Goal: Information Seeking & Learning: Learn about a topic

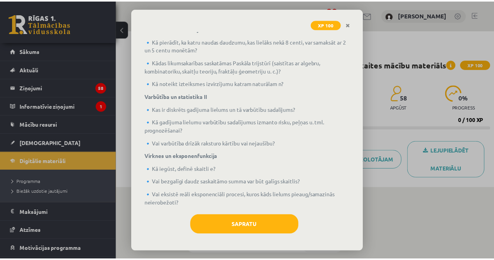
scroll to position [228, 0]
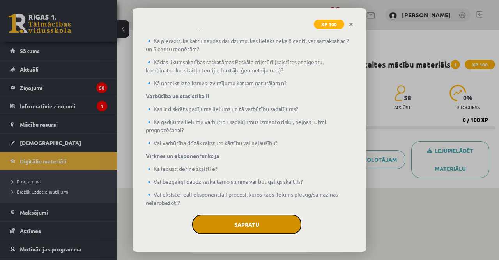
click at [268, 224] on button "Sapratu" at bounding box center [246, 224] width 109 height 20
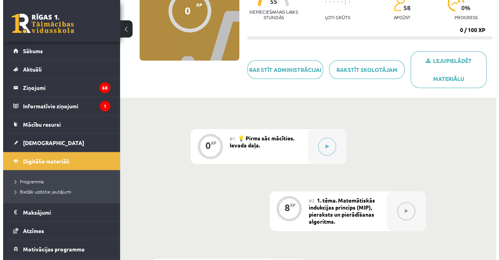
scroll to position [89, 0]
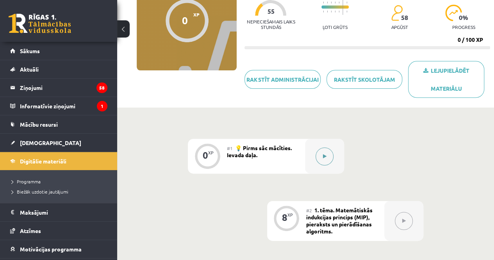
click at [328, 154] on button at bounding box center [324, 156] width 18 height 18
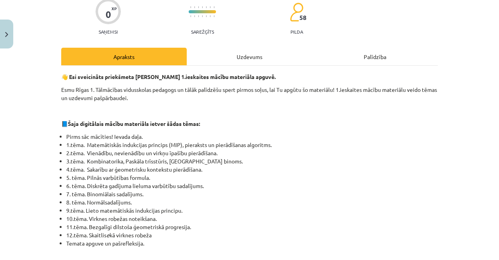
scroll to position [68, 0]
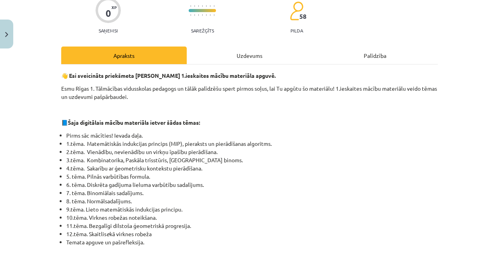
click at [266, 50] on div "Uzdevums" at bounding box center [250, 55] width 126 height 18
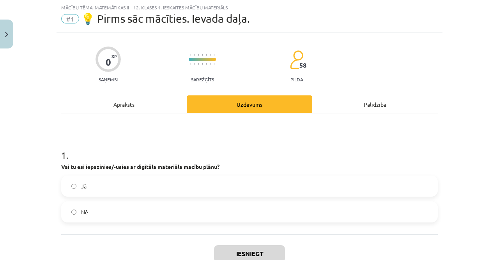
scroll to position [44, 0]
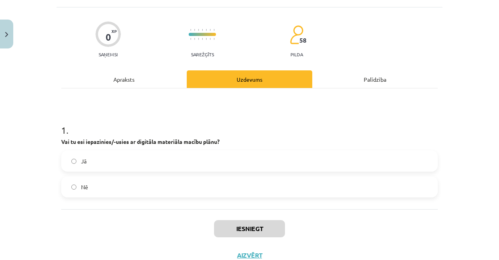
click at [201, 160] on label "Jā" at bounding box center [249, 161] width 375 height 20
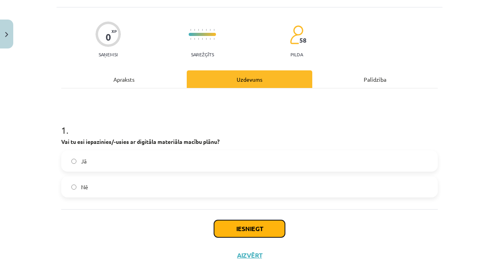
click at [228, 229] on button "Iesniegt" at bounding box center [249, 228] width 71 height 17
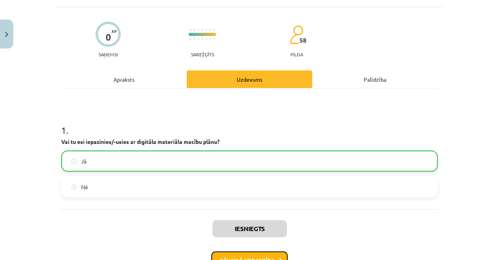
click at [244, 254] on button "Nākamā nodarbība" at bounding box center [250, 260] width 76 height 18
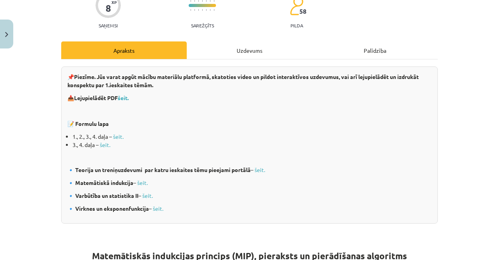
scroll to position [87, 0]
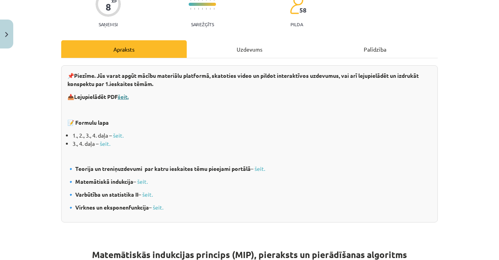
click at [122, 97] on b "šeit." at bounding box center [123, 96] width 11 height 7
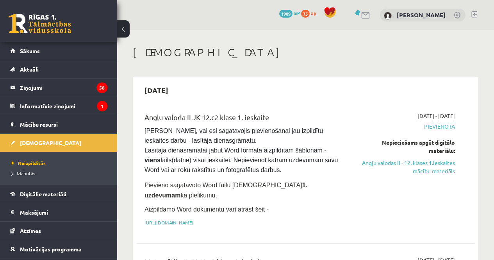
scroll to position [192, 0]
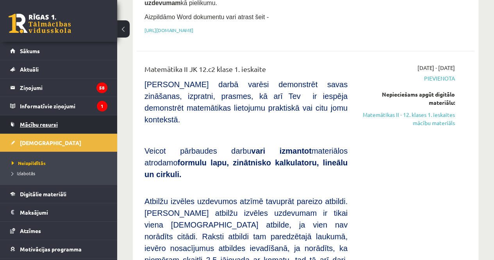
click at [50, 122] on span "Mācību resursi" at bounding box center [39, 124] width 38 height 7
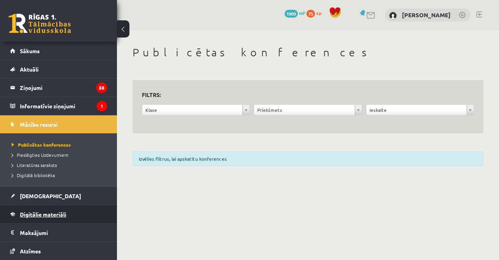
click at [48, 208] on link "Digitālie materiāli" at bounding box center [58, 214] width 97 height 18
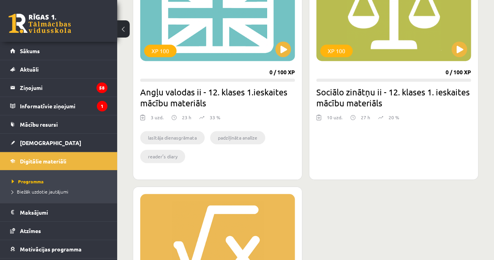
scroll to position [266, 0]
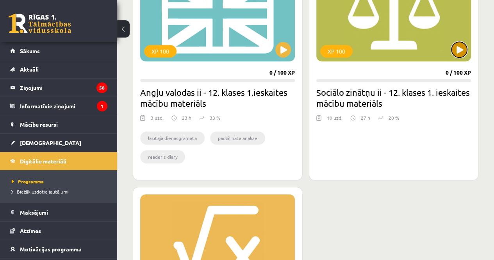
click at [456, 53] on button at bounding box center [459, 50] width 16 height 16
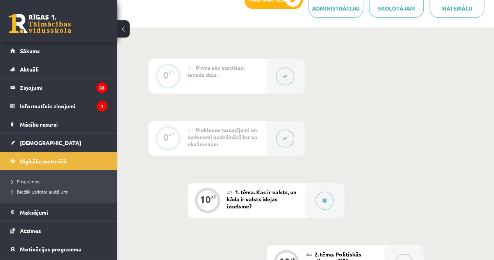
scroll to position [170, 0]
click at [57, 102] on legend "Informatīvie ziņojumi 1" at bounding box center [63, 106] width 87 height 18
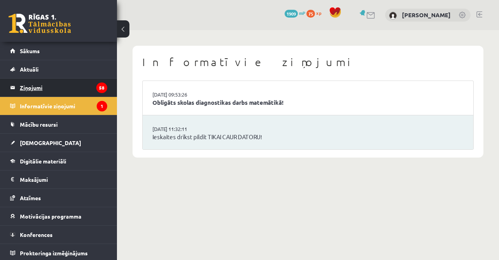
click at [80, 86] on legend "Ziņojumi 58" at bounding box center [63, 87] width 87 height 18
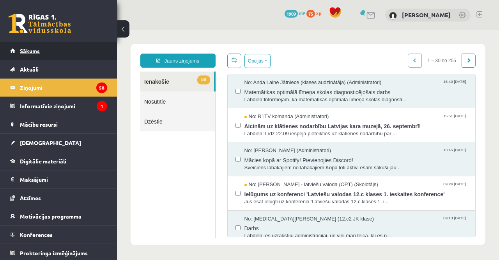
click at [34, 50] on span "Sākums" at bounding box center [30, 50] width 20 height 7
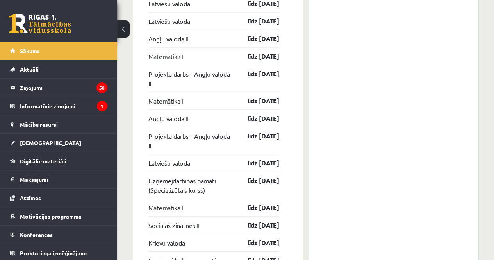
scroll to position [1099, 0]
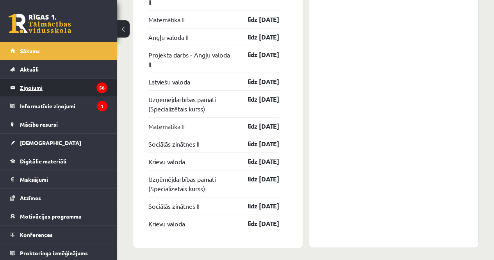
click at [69, 89] on legend "Ziņojumi 58" at bounding box center [63, 87] width 87 height 18
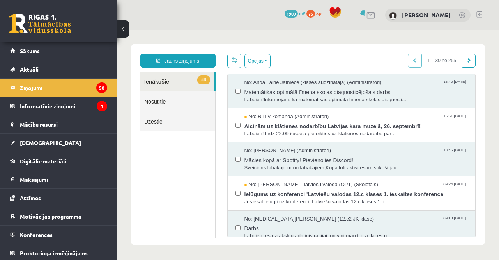
click at [187, 105] on link "Nosūtītie" at bounding box center [177, 101] width 75 height 20
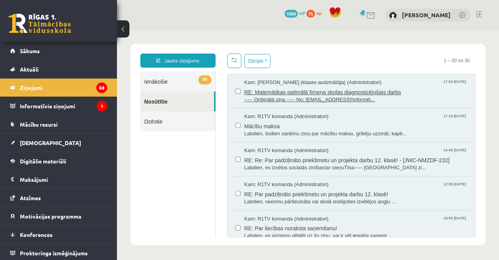
click at [301, 96] on span "----- Oriģinālā ziņa ----- No: anda.r1tv@gmail.comLabdien!Informēj..." at bounding box center [357, 99] width 224 height 7
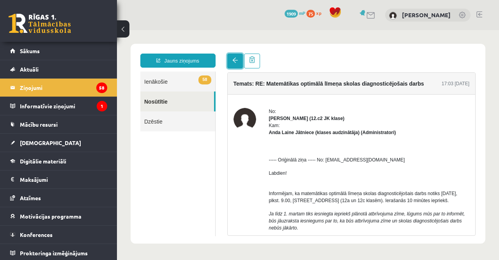
click at [233, 63] on span at bounding box center [235, 59] width 5 height 5
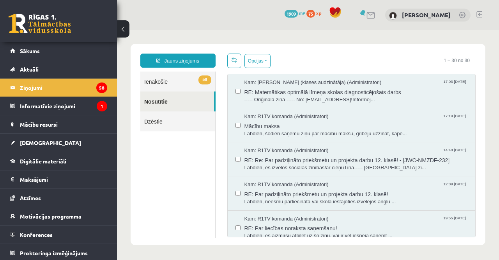
click at [190, 78] on link "58 Ienākošie" at bounding box center [177, 81] width 75 height 20
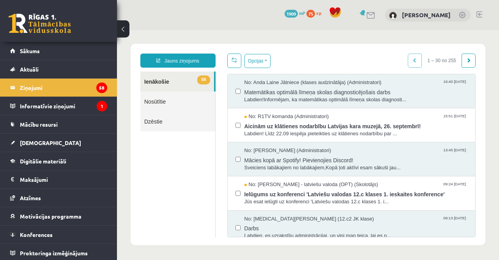
click at [193, 77] on link "58 Ienākošie" at bounding box center [177, 81] width 74 height 20
click at [72, 110] on legend "Informatīvie ziņojumi 1" at bounding box center [63, 106] width 87 height 18
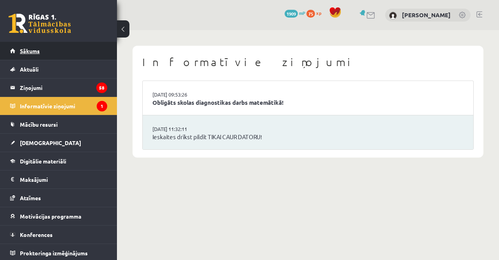
click at [84, 48] on link "Sākums" at bounding box center [58, 51] width 97 height 18
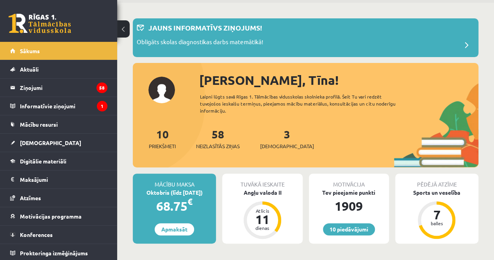
scroll to position [28, 0]
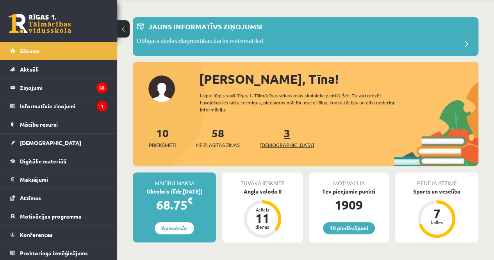
click at [276, 135] on link "3 Ieskaites" at bounding box center [287, 137] width 54 height 23
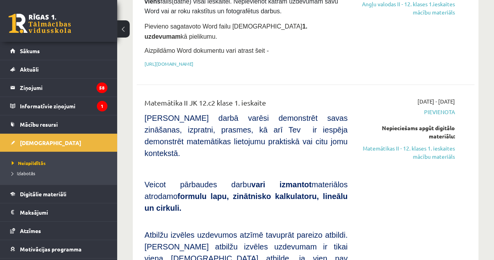
scroll to position [159, 0]
click at [450, 144] on link "Matemātikas II - 12. klases 1. ieskaites mācību materiāls" at bounding box center [407, 152] width 96 height 16
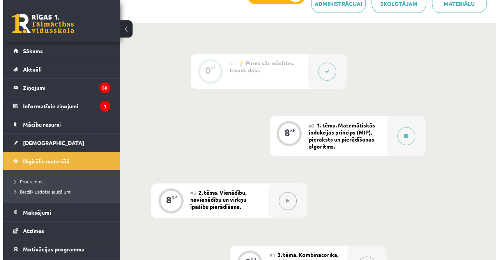
scroll to position [183, 0]
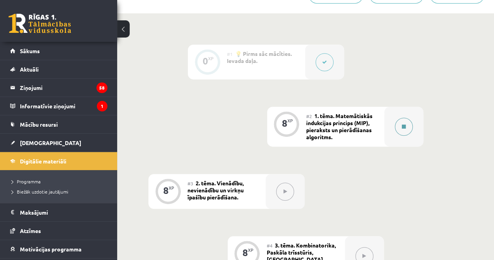
click at [397, 113] on div at bounding box center [403, 127] width 39 height 40
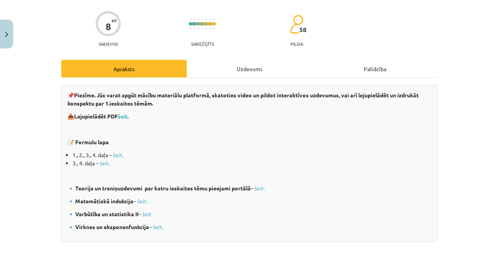
scroll to position [91, 0]
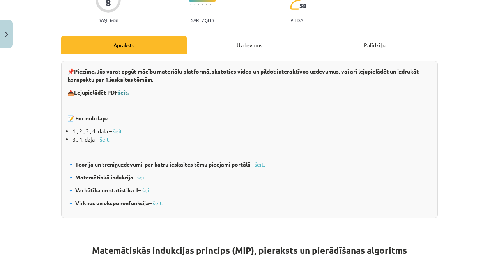
click at [123, 92] on b "šeit." at bounding box center [123, 92] width 11 height 7
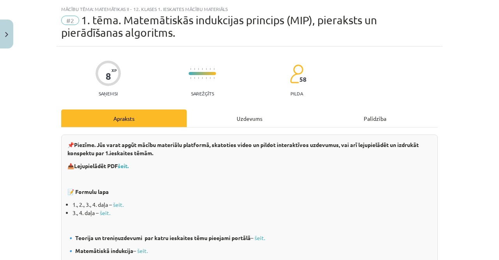
scroll to position [0, 0]
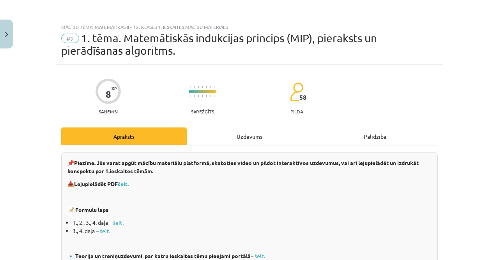
click at [214, 134] on div "Uzdevums" at bounding box center [250, 136] width 126 height 18
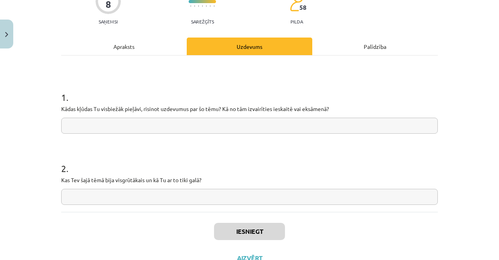
scroll to position [89, 0]
click at [148, 52] on div "Apraksts" at bounding box center [124, 47] width 126 height 18
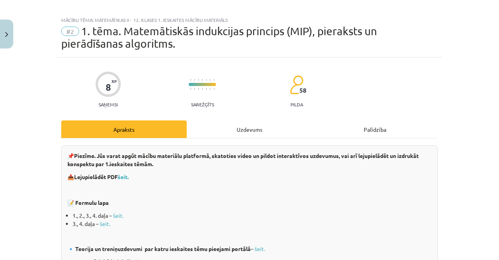
scroll to position [6, 0]
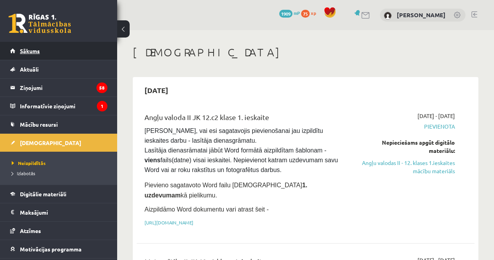
scroll to position [131, 0]
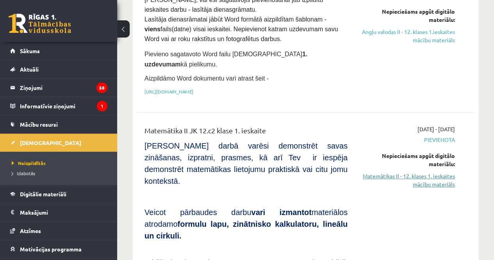
click at [448, 172] on link "Matemātikas II - 12. klases 1. ieskaites mācību materiāls" at bounding box center [407, 180] width 96 height 16
click at [416, 172] on link "Matemātikas II - 12. klases 1. ieskaites mācību materiāls" at bounding box center [407, 180] width 96 height 16
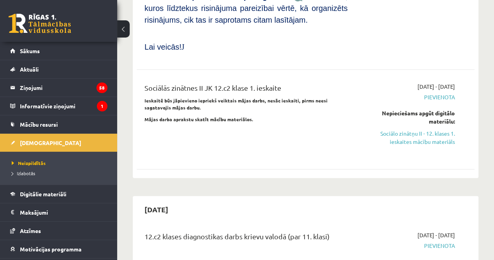
scroll to position [686, 0]
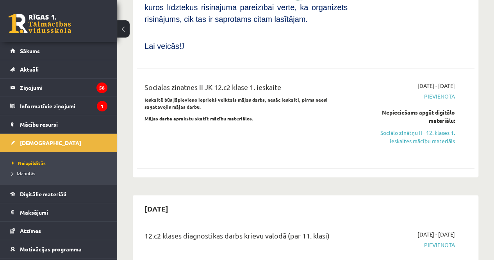
drag, startPoint x: 438, startPoint y: 73, endPoint x: 289, endPoint y: 42, distance: 152.3
click at [438, 128] on link "Sociālo zinātņu II - 12. klases 1. ieskaites mācību materiāls" at bounding box center [407, 136] width 96 height 16
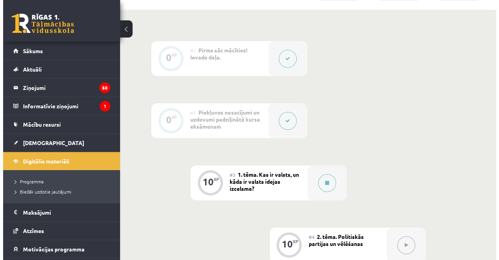
scroll to position [188, 0]
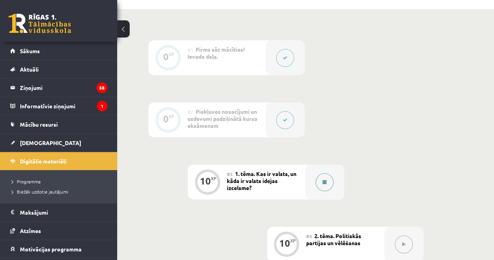
click at [320, 187] on button at bounding box center [324, 182] width 18 height 18
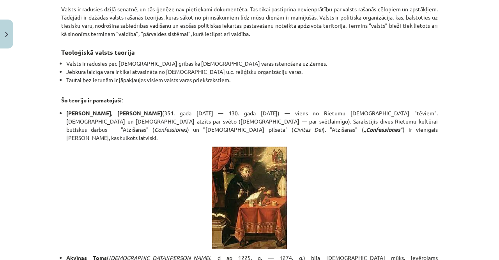
scroll to position [164, 0]
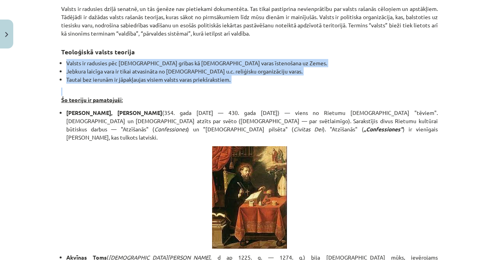
drag, startPoint x: 63, startPoint y: 60, endPoint x: 246, endPoint y: 88, distance: 184.7
click at [211, 70] on li "Jebkura laicīga vara ir tikai atvasināta no baznīcas u.c. reliģisku organizācij…" at bounding box center [252, 71] width 372 height 8
drag, startPoint x: 56, startPoint y: 51, endPoint x: 229, endPoint y: 79, distance: 175.1
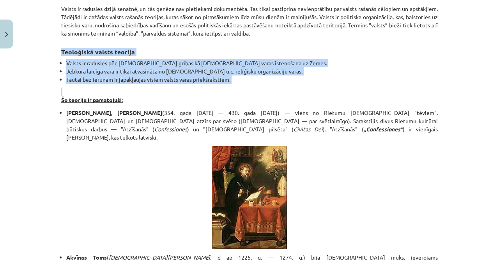
copy div "Teoloģiskā valsts teorija Valsts ir radusies pēc Dieva gribas kā dievišķās vara…"
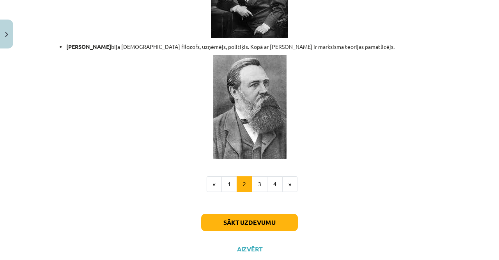
scroll to position [1696, 0]
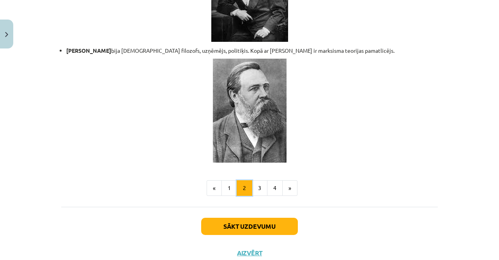
click at [237, 180] on button "2" at bounding box center [245, 188] width 16 height 16
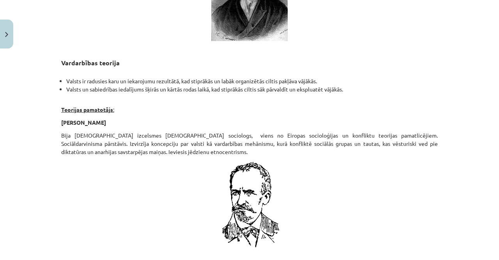
scroll to position [1710, 0]
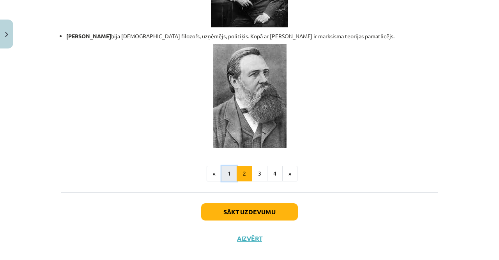
click at [226, 167] on button "1" at bounding box center [230, 173] width 16 height 16
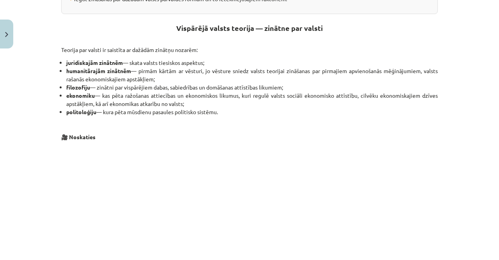
scroll to position [226, 0]
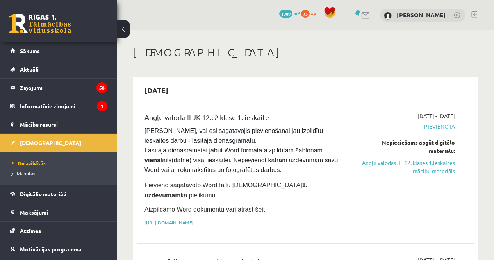
scroll to position [686, 0]
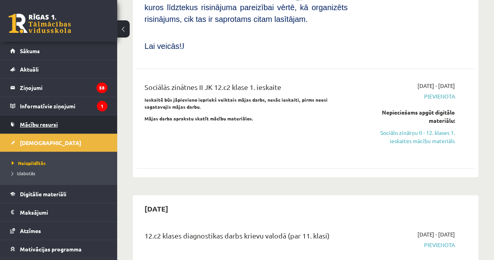
click at [51, 121] on span "Mācību resursi" at bounding box center [39, 124] width 38 height 7
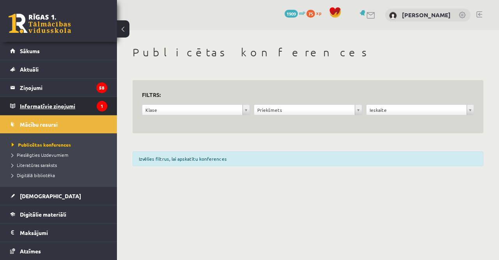
click at [52, 101] on legend "Informatīvie ziņojumi 1" at bounding box center [63, 106] width 87 height 18
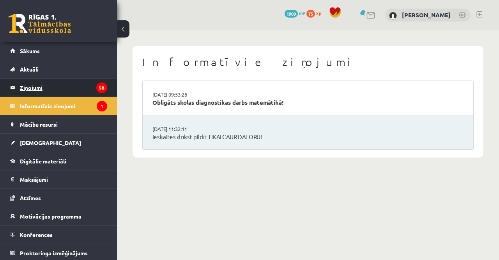
click at [59, 85] on legend "Ziņojumi 58" at bounding box center [63, 87] width 87 height 18
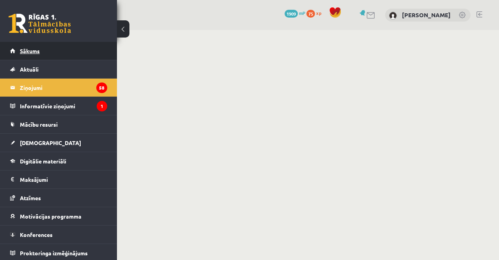
click at [58, 49] on link "Sākums" at bounding box center [58, 51] width 97 height 18
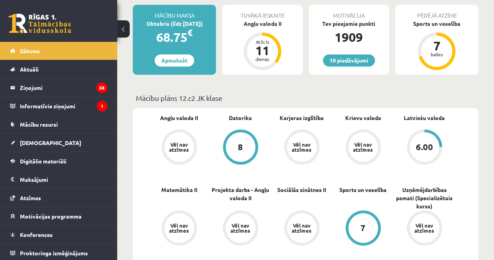
scroll to position [192, 0]
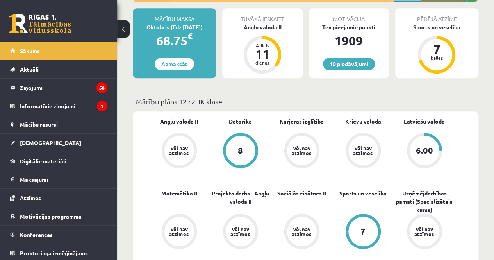
click at [268, 32] on div "Tuvākā ieskaite Angļu valoda II Atlicis 11 dienas" at bounding box center [262, 43] width 80 height 70
click at [271, 27] on div "Angļu valoda II" at bounding box center [262, 27] width 80 height 8
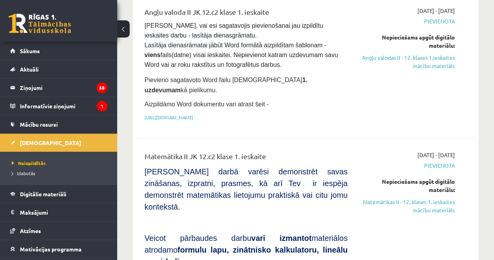
scroll to position [105, 0]
click at [441, 64] on link "Angļu valodas II - 12. klases 1.ieskaites mācību materiāls" at bounding box center [407, 62] width 96 height 16
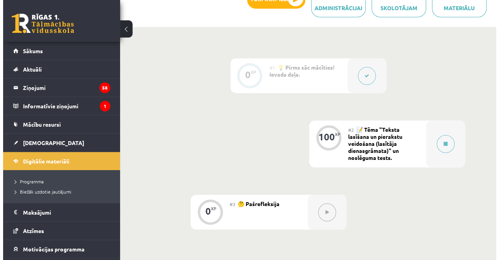
scroll to position [189, 0]
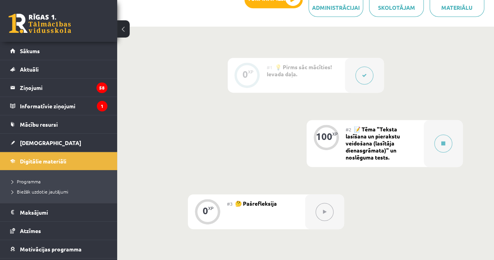
click at [362, 69] on button at bounding box center [364, 75] width 18 height 18
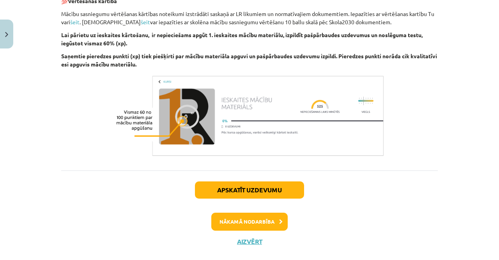
scroll to position [586, 0]
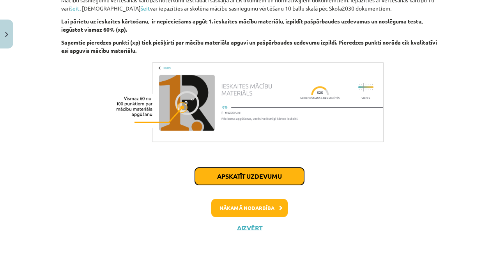
click at [294, 170] on button "Apskatīt uzdevumu" at bounding box center [249, 175] width 109 height 17
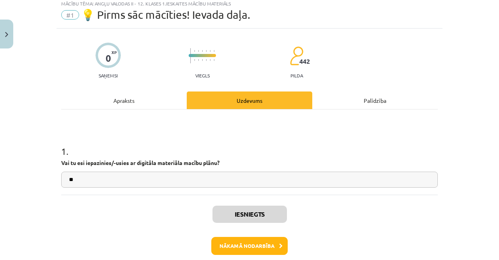
scroll to position [20, 0]
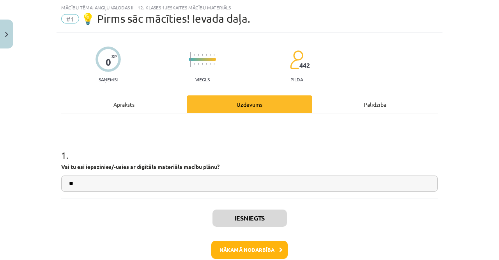
click at [167, 98] on div "Apraksts" at bounding box center [124, 104] width 126 height 18
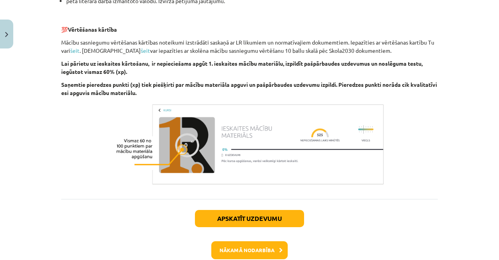
scroll to position [546, 0]
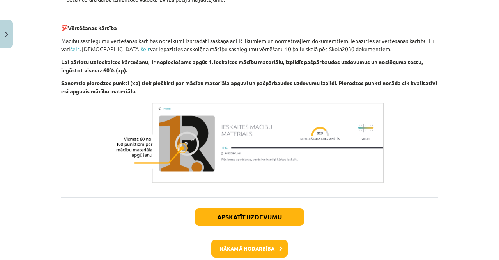
click at [208, 245] on div "Nākamā nodarbība" at bounding box center [250, 248] width 368 height 18
click at [219, 244] on button "Nākamā nodarbība" at bounding box center [250, 248] width 76 height 18
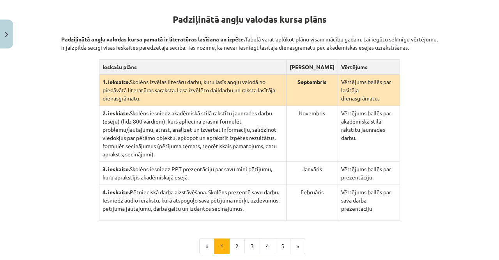
scroll to position [153, 0]
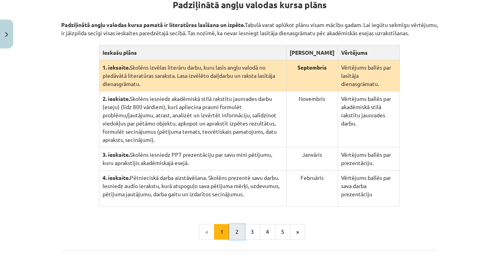
click at [231, 224] on button "2" at bounding box center [237, 232] width 16 height 16
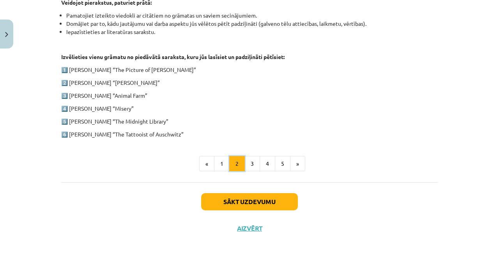
scroll to position [411, 0]
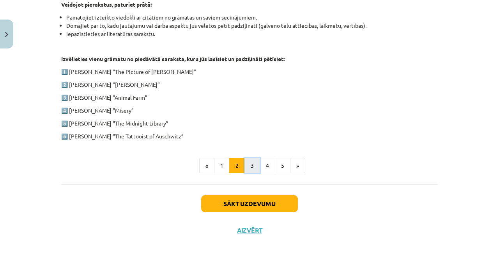
click at [250, 158] on button "3" at bounding box center [253, 166] width 16 height 16
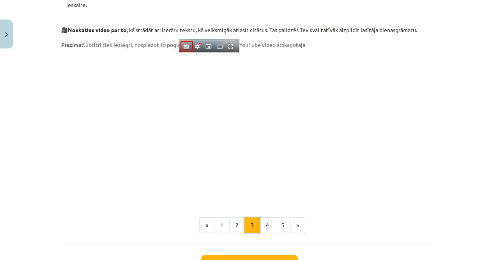
scroll to position [618, 0]
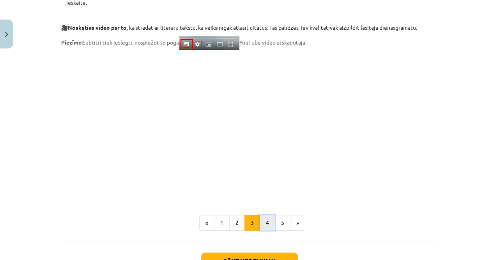
click at [265, 224] on button "4" at bounding box center [268, 223] width 16 height 16
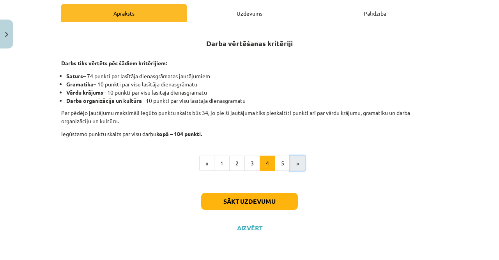
click at [291, 159] on button "»" at bounding box center [297, 163] width 15 height 16
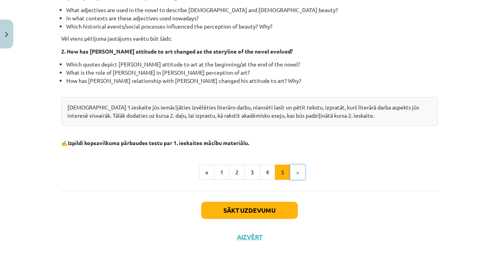
scroll to position [256, 0]
click at [295, 172] on li "»" at bounding box center [298, 173] width 15 height 16
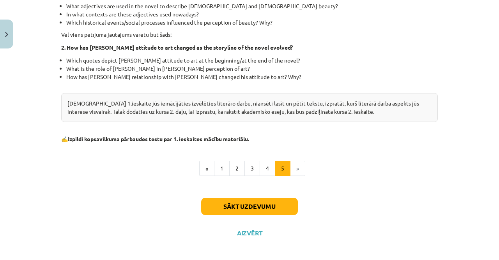
scroll to position [265, 0]
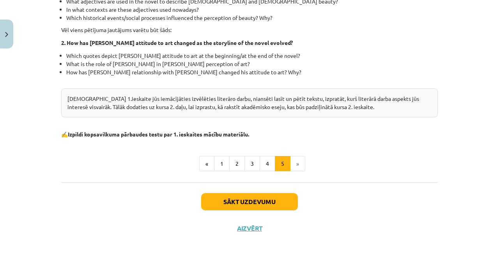
click at [293, 165] on li "»" at bounding box center [298, 164] width 15 height 16
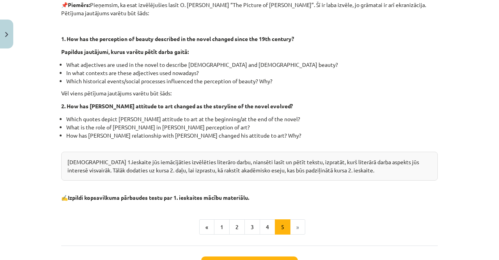
scroll to position [202, 0]
click at [260, 222] on button "4" at bounding box center [268, 227] width 16 height 16
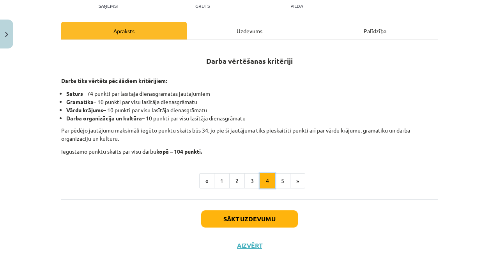
scroll to position [105, 0]
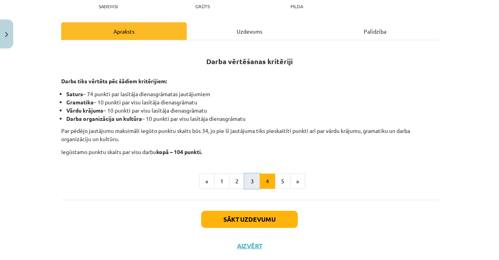
click at [247, 178] on button "3" at bounding box center [253, 181] width 16 height 16
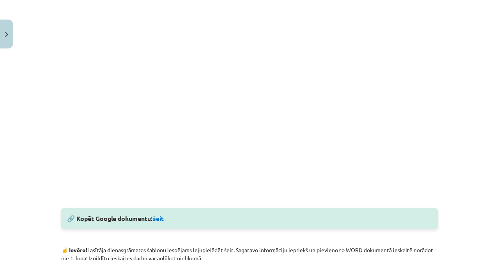
scroll to position [240, 0]
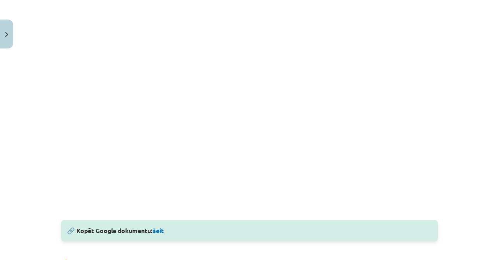
click at [491, 39] on div "Mācību tēma: Angļu valodas ii - 12. klases 1.ieskaites mācību materiāls #2 📝 Tē…" at bounding box center [249, 130] width 499 height 260
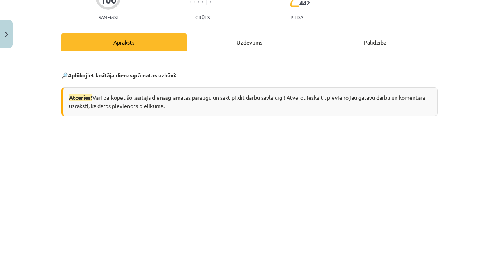
scroll to position [96, 0]
